Goal: Information Seeking & Learning: Learn about a topic

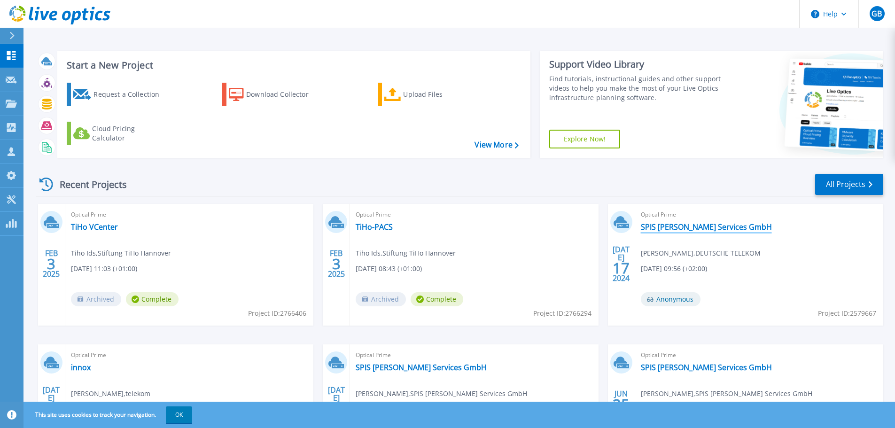
click at [672, 231] on link "SPIS [PERSON_NAME] Services GmbH" at bounding box center [706, 226] width 131 height 9
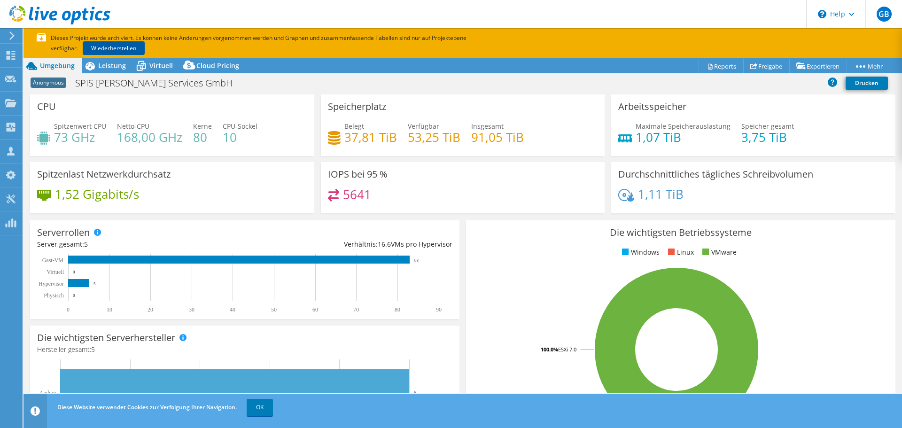
click at [110, 47] on link "Wiederherstellen" at bounding box center [114, 48] width 62 height 14
click at [204, 66] on span "Cloud Pricing" at bounding box center [217, 65] width 43 height 9
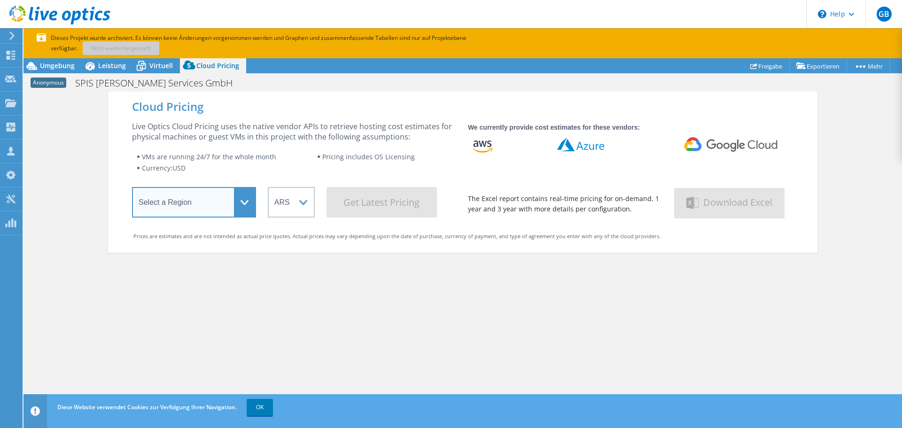
click at [242, 200] on select "Select a Region Asia Pacific (Hong Kong) Asia Pacific (Mumbai) Asia Pacific (Se…" at bounding box center [194, 202] width 124 height 31
select select "EUFrankfurt"
click at [132, 189] on select "Select a Region Asia Pacific (Hong Kong) Asia Pacific (Mumbai) Asia Pacific (Se…" at bounding box center [194, 202] width 124 height 31
click at [194, 323] on div "Cloud Pricing Live Optics Cloud Pricing uses the native vendor APIs to retrieve…" at bounding box center [463, 306] width 710 height 428
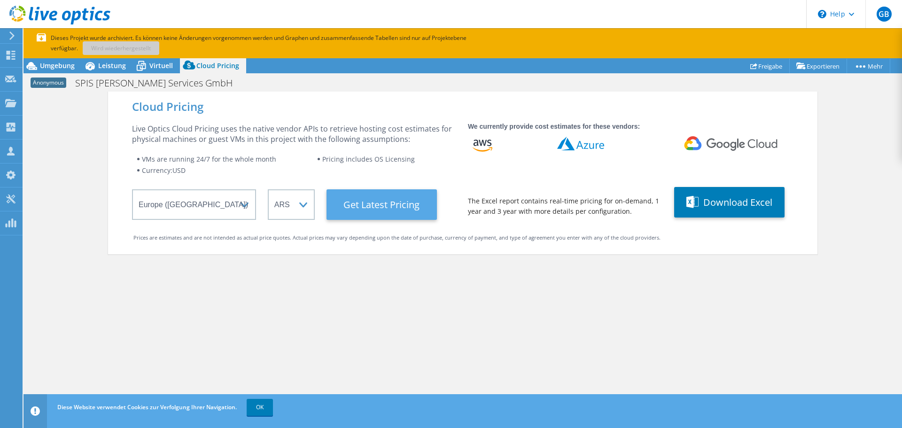
click at [381, 212] on Latest "Get Latest Pricing" at bounding box center [382, 204] width 110 height 31
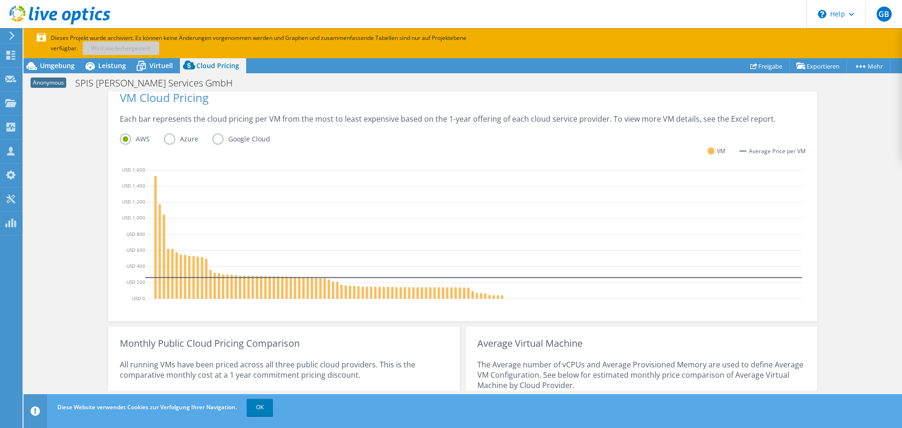
scroll to position [195, 0]
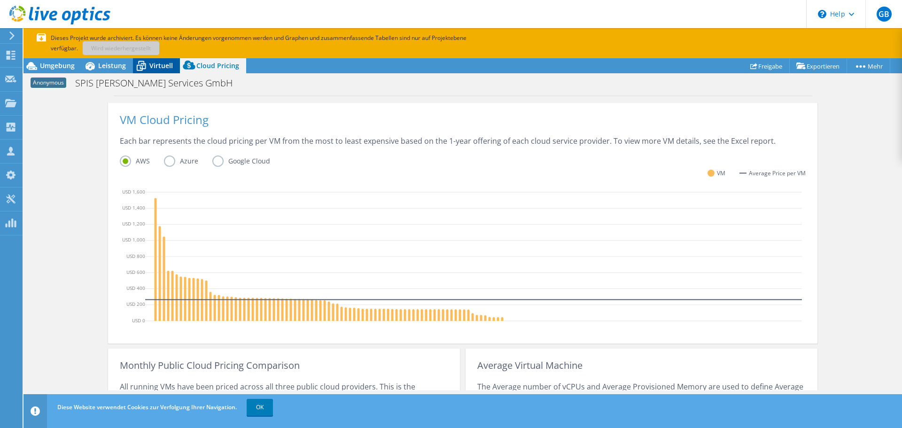
click at [155, 65] on span "Virtuell" at bounding box center [160, 65] width 23 height 9
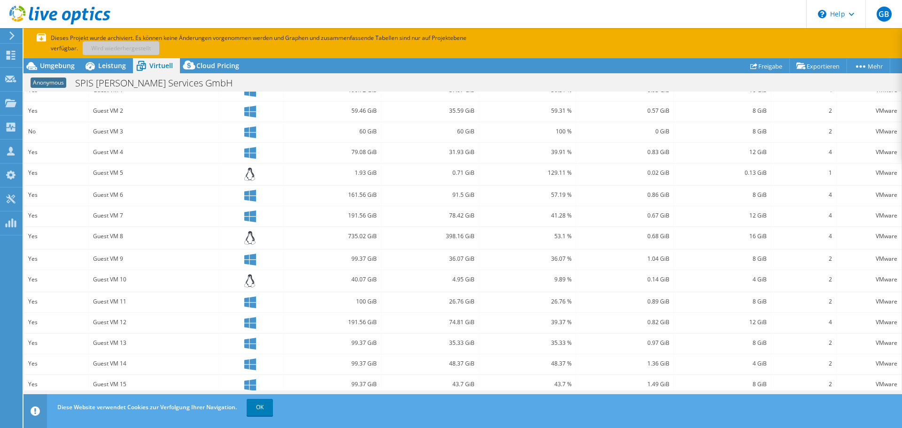
scroll to position [256, 0]
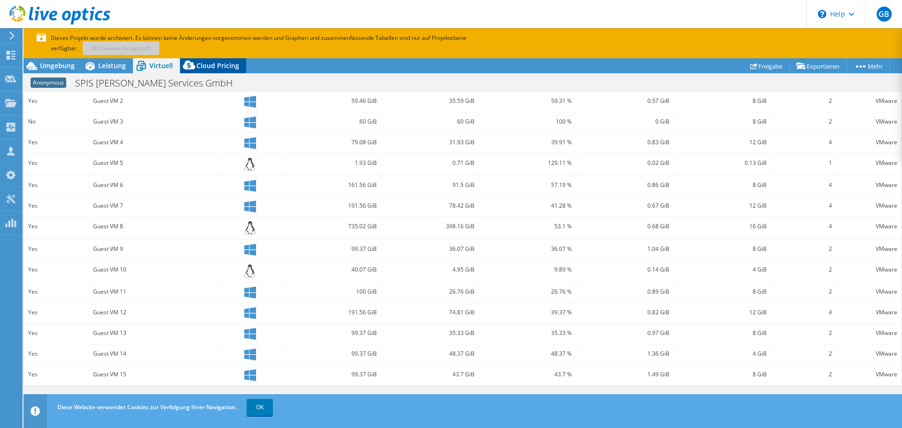
click at [213, 67] on span "Cloud Pricing" at bounding box center [217, 65] width 43 height 9
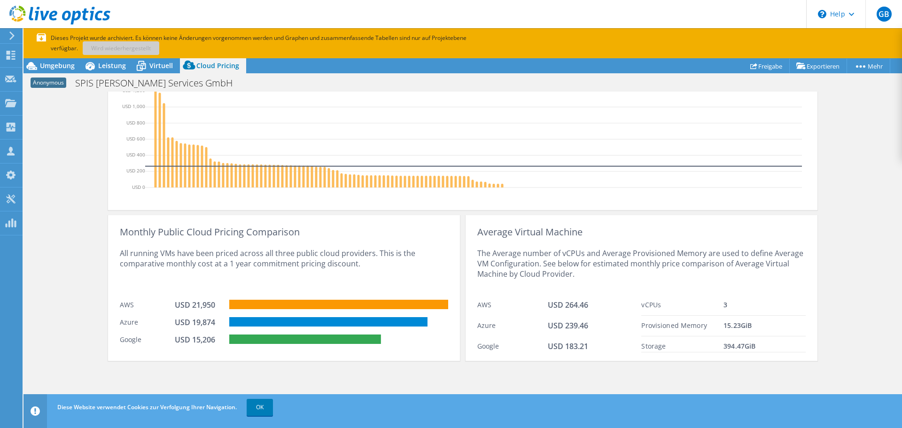
scroll to position [328, 0]
click at [265, 406] on link "OK" at bounding box center [260, 407] width 26 height 17
